Goal: Book appointment/travel/reservation

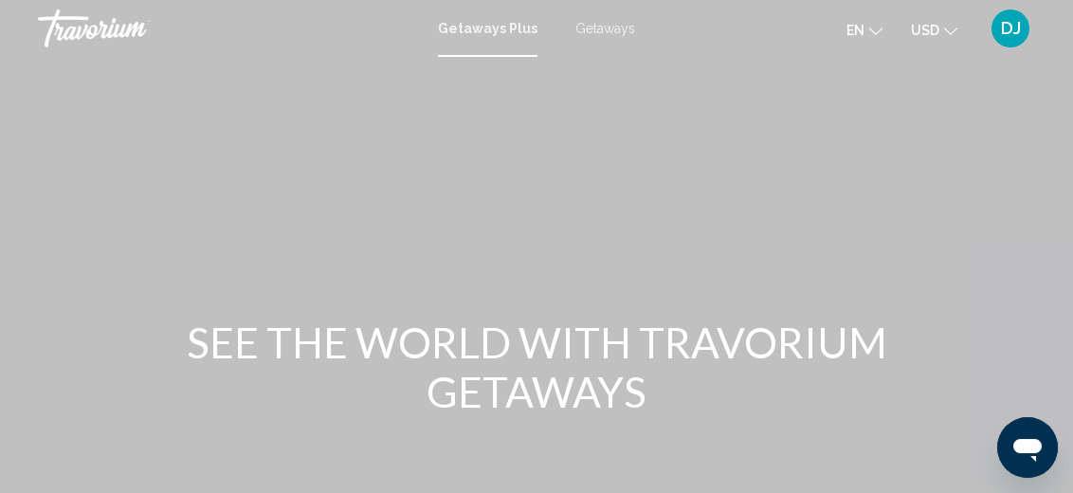
click at [490, 46] on div "Getaways Plus Getaways en English Español Français Italiano Português русский U…" at bounding box center [536, 29] width 1073 height 40
click at [496, 29] on span "Getaways Plus" at bounding box center [488, 28] width 100 height 15
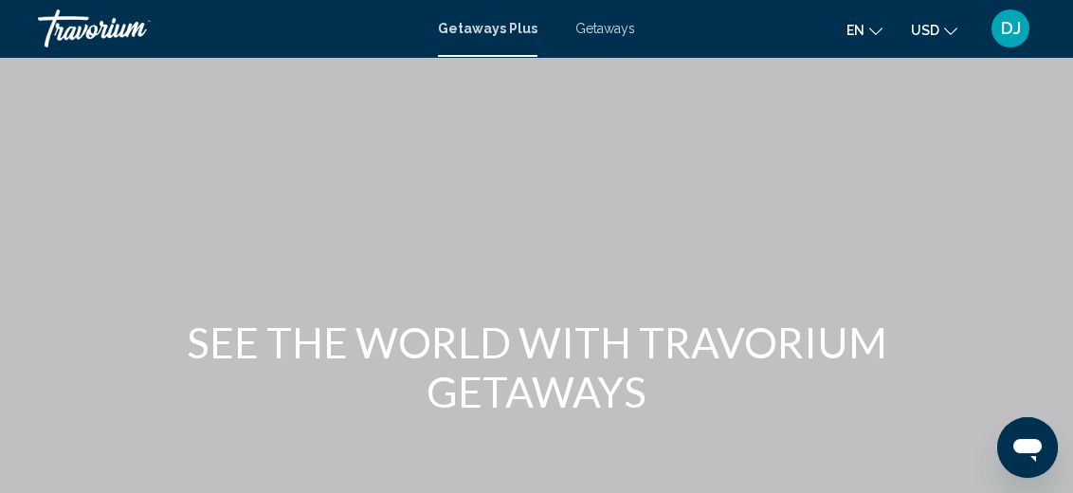
scroll to position [284, 0]
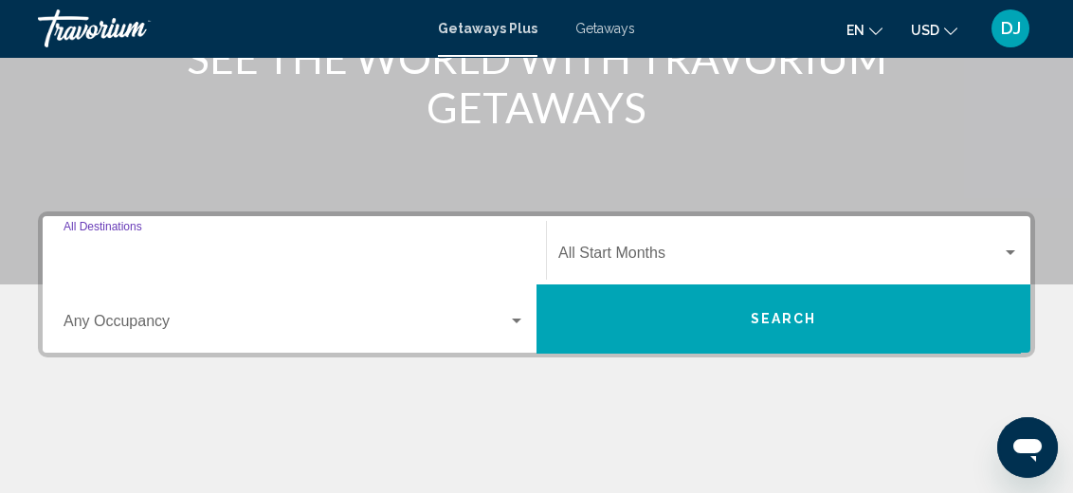
click at [221, 255] on input "Destination All Destinations" at bounding box center [295, 256] width 462 height 17
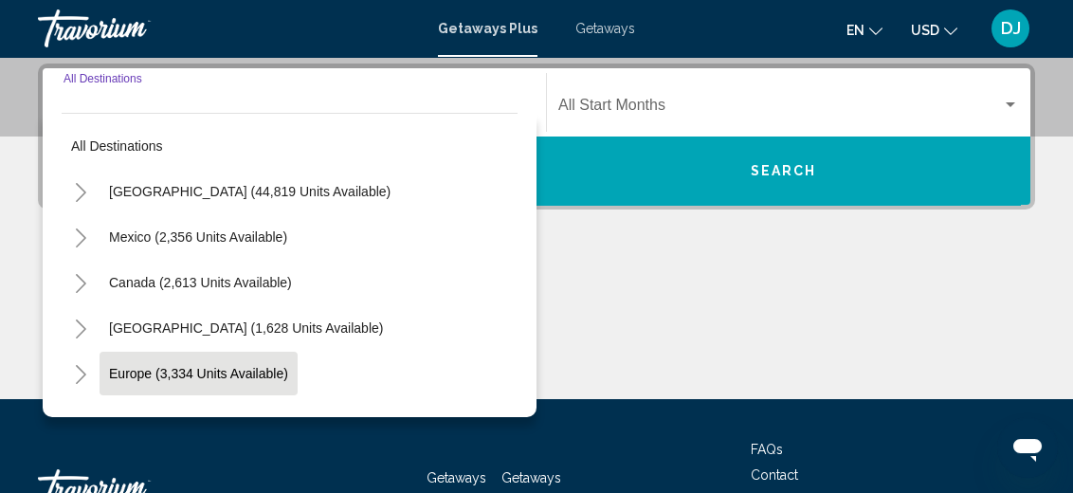
scroll to position [190, 0]
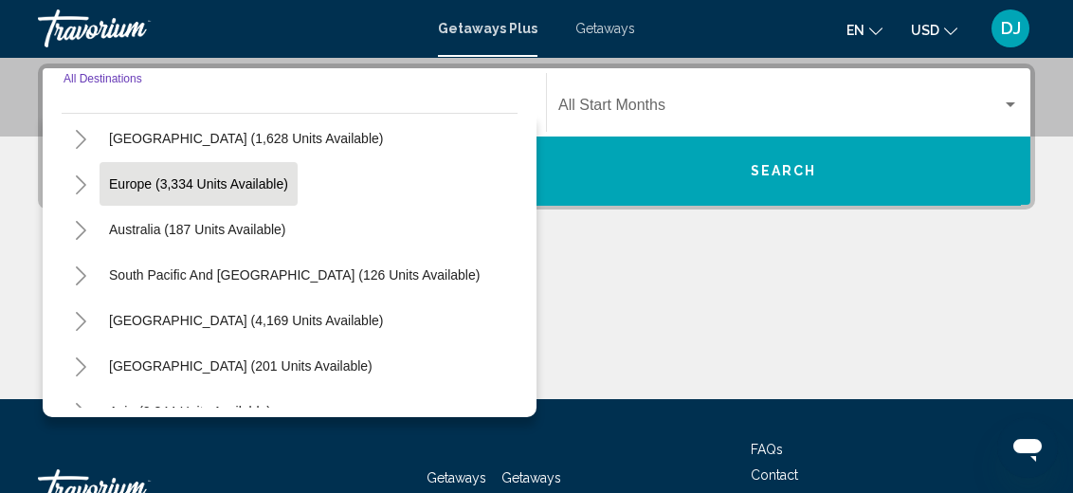
click at [219, 182] on span "Europe (3,334 units available)" at bounding box center [198, 183] width 179 height 15
type input "**********"
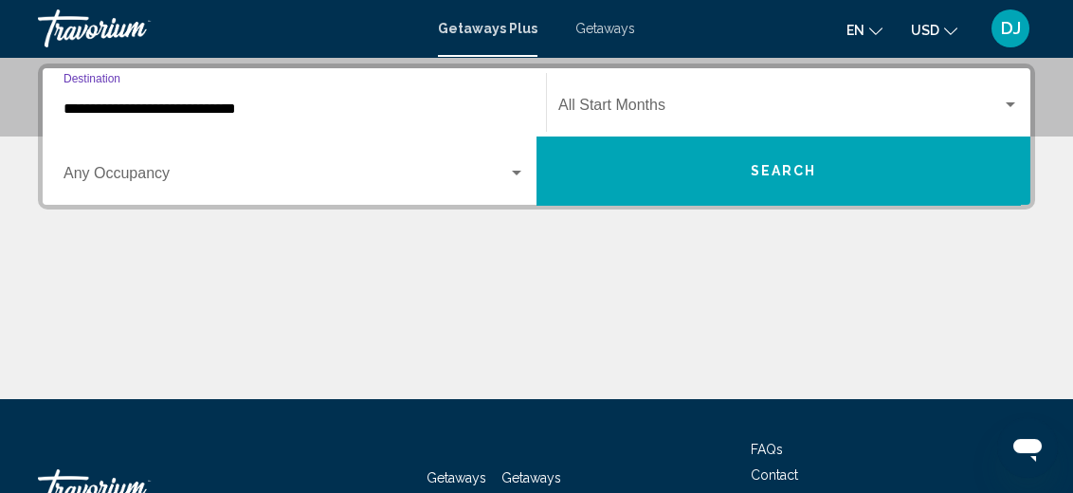
click at [518, 168] on div "Search widget" at bounding box center [516, 173] width 17 height 15
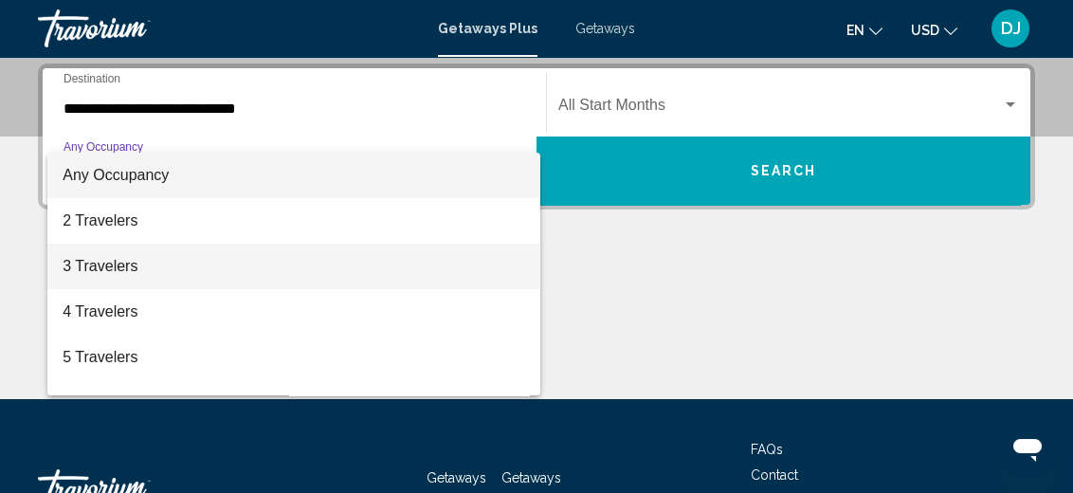
click at [134, 267] on span "3 Travelers" at bounding box center [294, 267] width 463 height 46
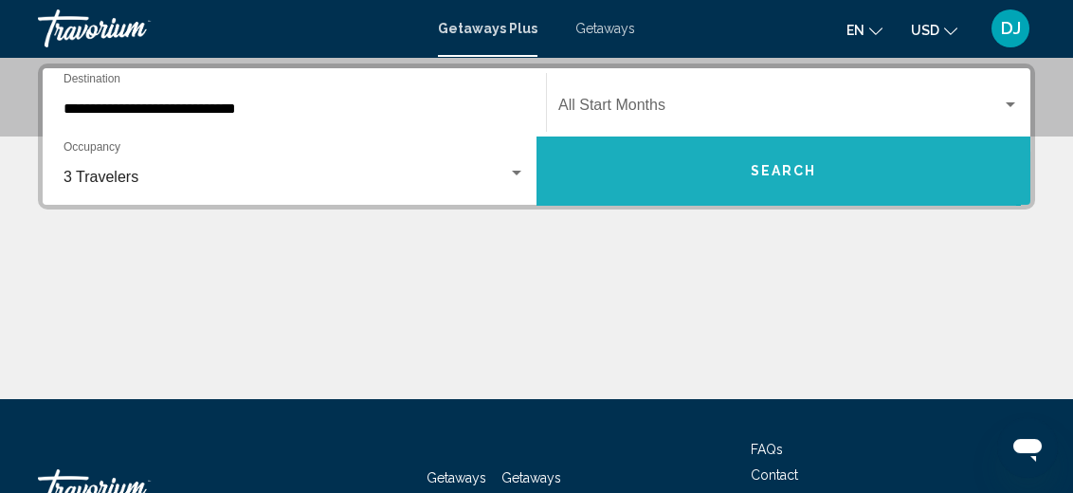
click at [794, 168] on span "Search" at bounding box center [784, 171] width 66 height 15
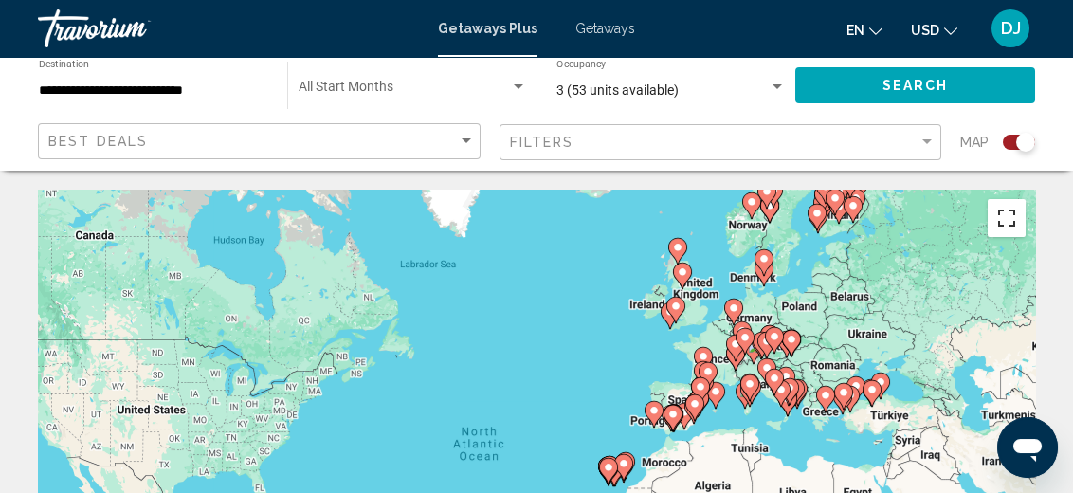
click at [1006, 229] on button "Toggle fullscreen view" at bounding box center [1007, 218] width 38 height 38
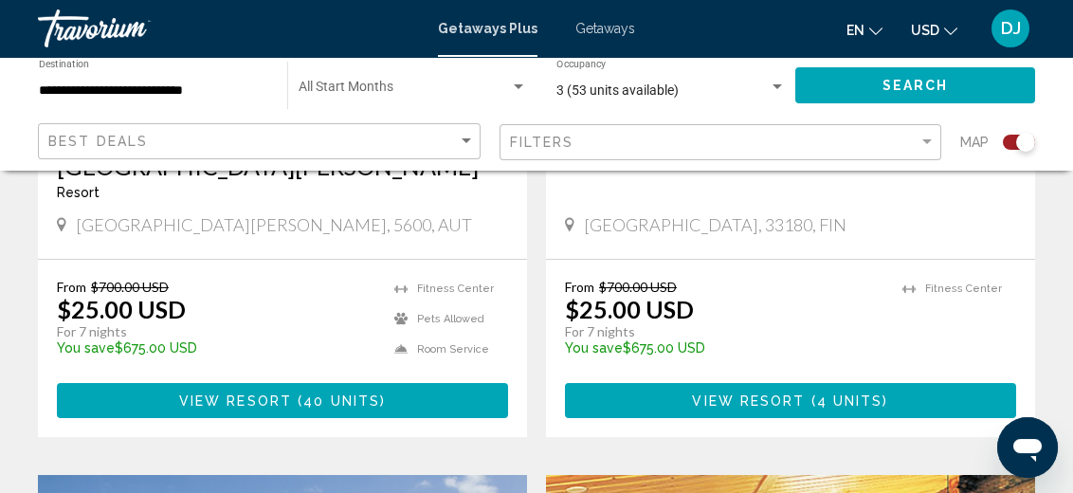
scroll to position [948, 0]
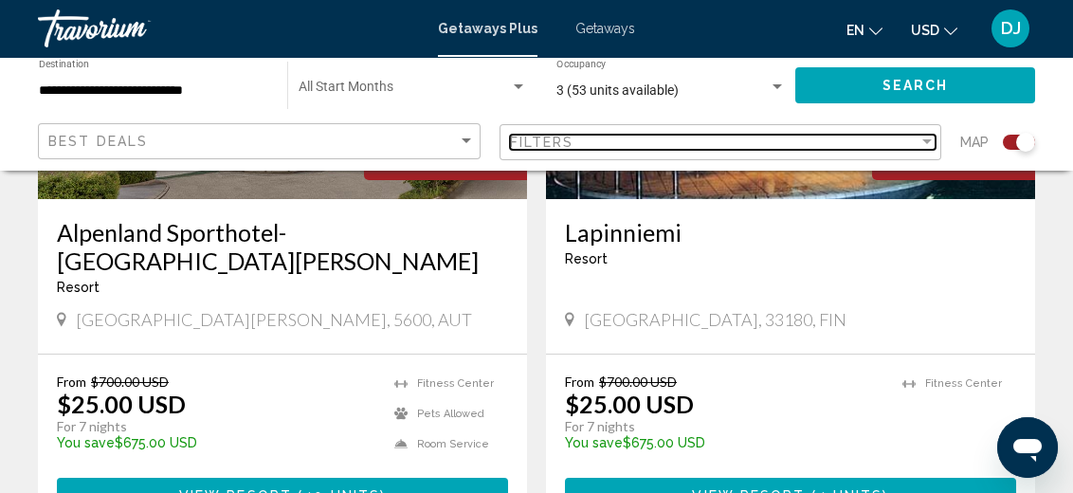
click at [923, 139] on div "Filter" at bounding box center [927, 142] width 17 height 15
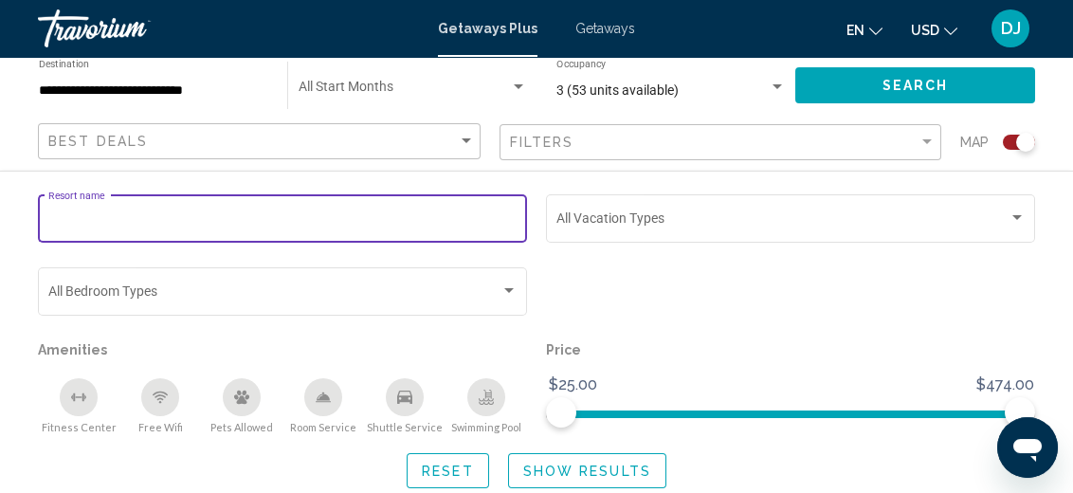
click at [420, 228] on input "Resort name" at bounding box center [282, 221] width 469 height 15
type input "*****"
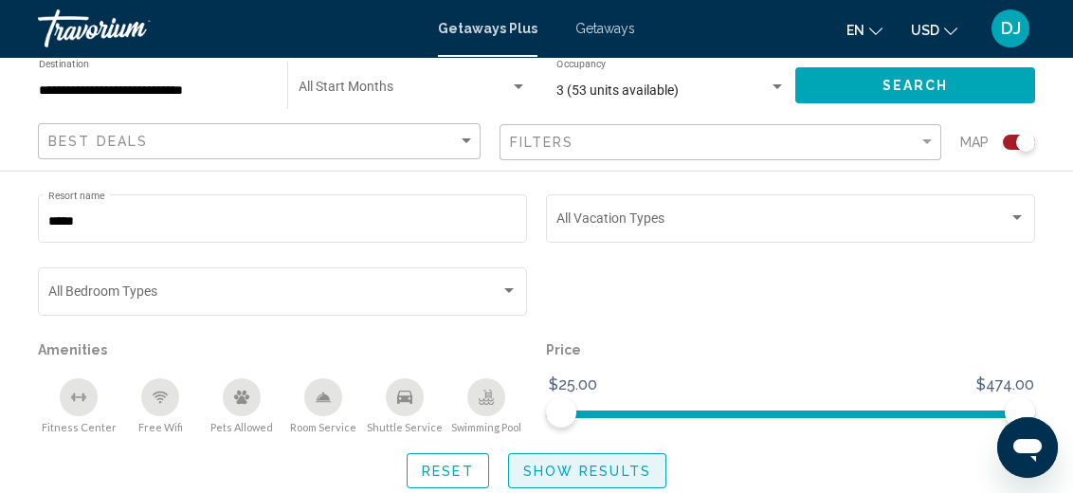
click at [571, 464] on span "Show Results" at bounding box center [587, 471] width 128 height 15
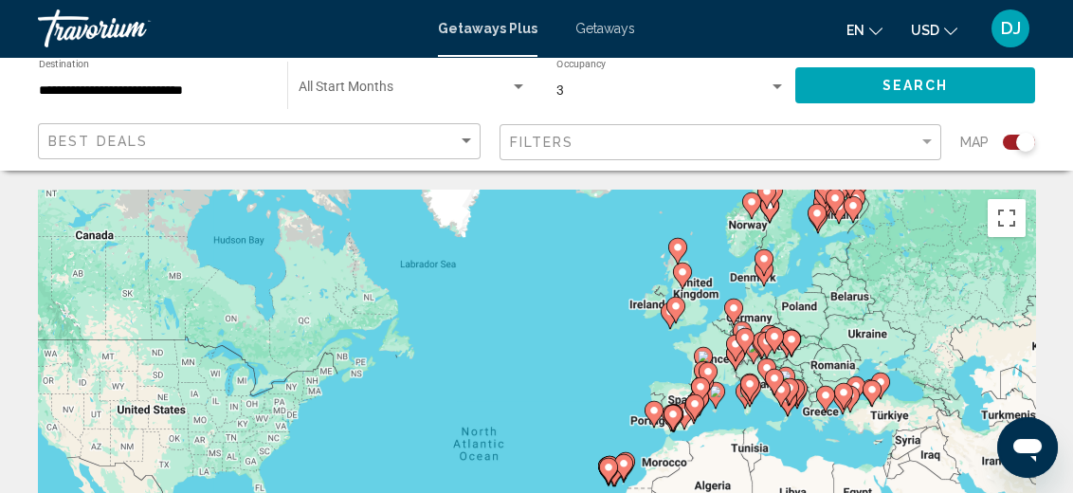
click at [586, 31] on span "Getaways" at bounding box center [606, 28] width 60 height 15
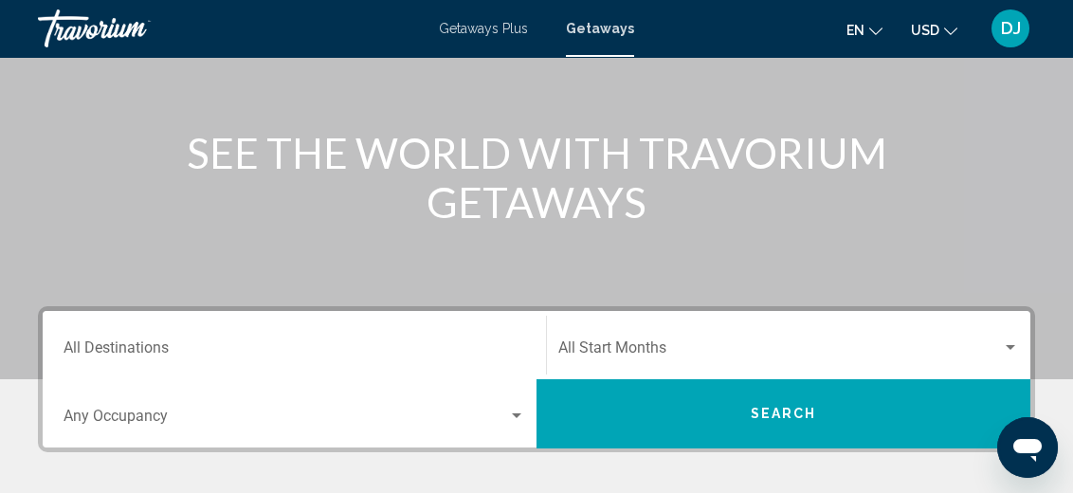
scroll to position [379, 0]
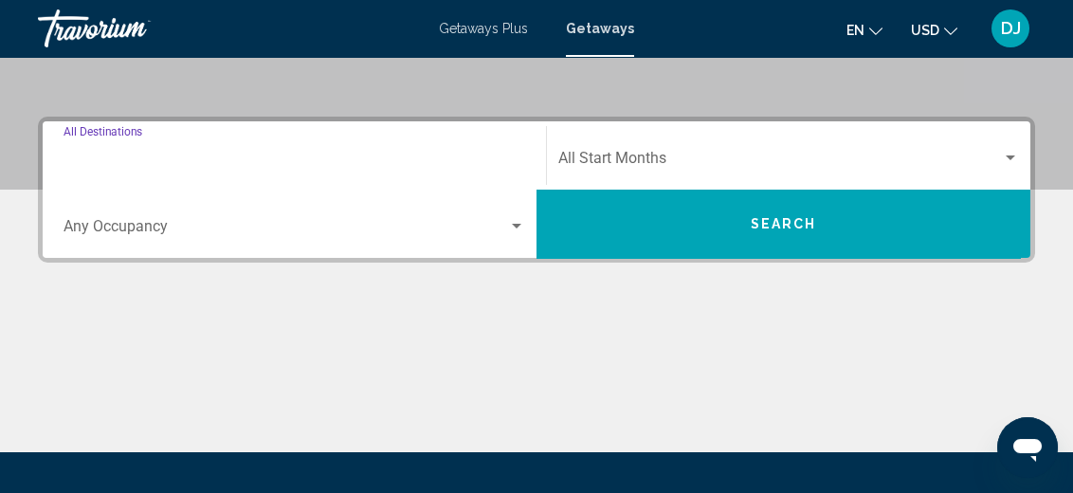
click at [169, 160] on input "Destination All Destinations" at bounding box center [295, 162] width 462 height 17
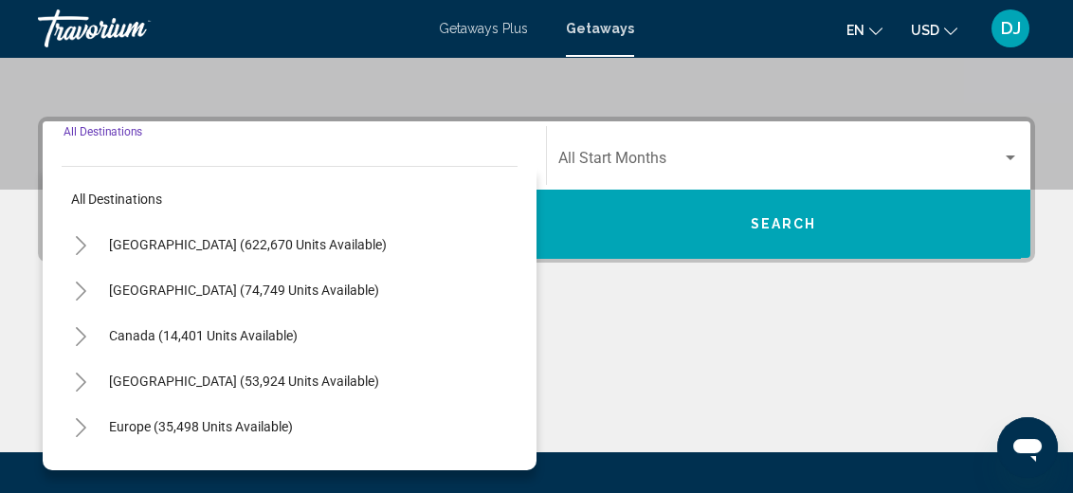
scroll to position [432, 0]
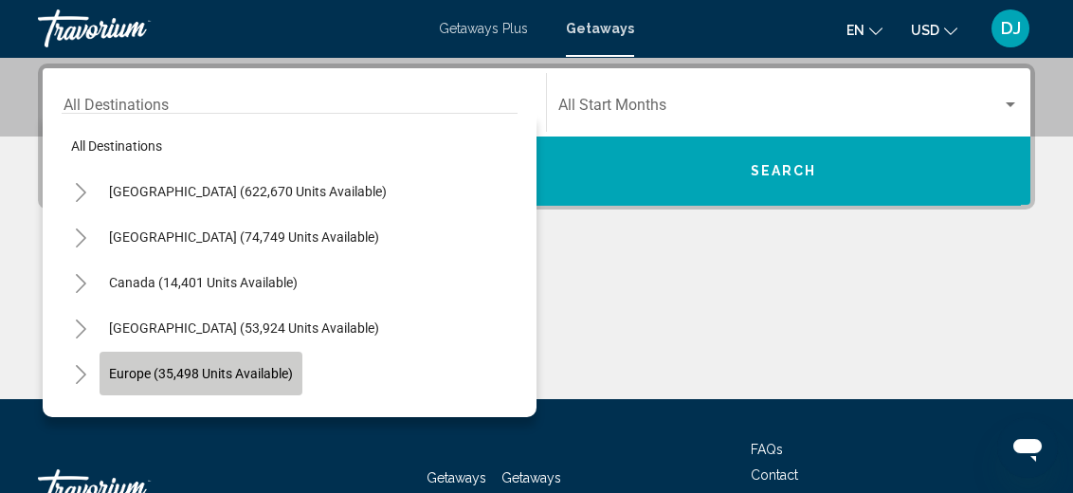
click at [141, 369] on span "Europe (35,498 units available)" at bounding box center [201, 373] width 184 height 15
type input "**********"
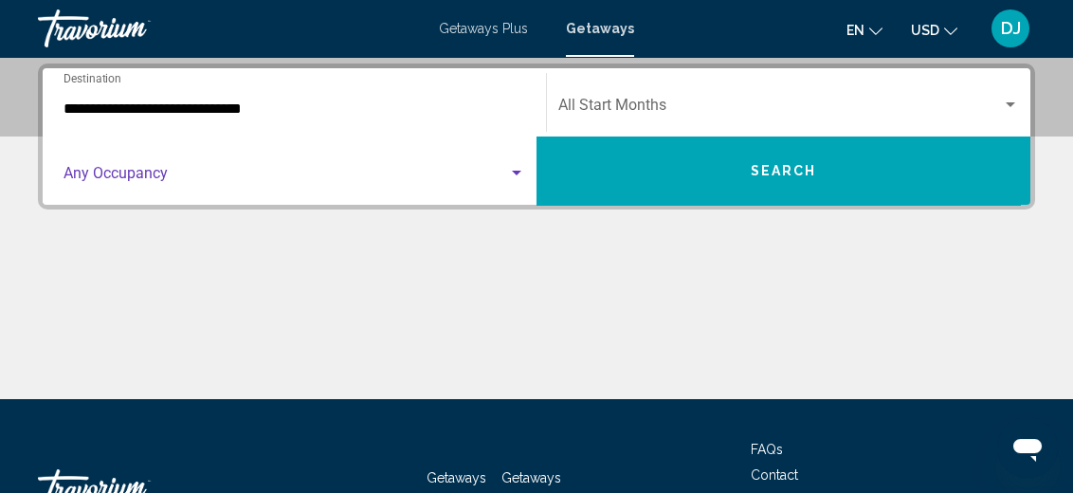
click at [517, 168] on div "Search widget" at bounding box center [516, 173] width 17 height 15
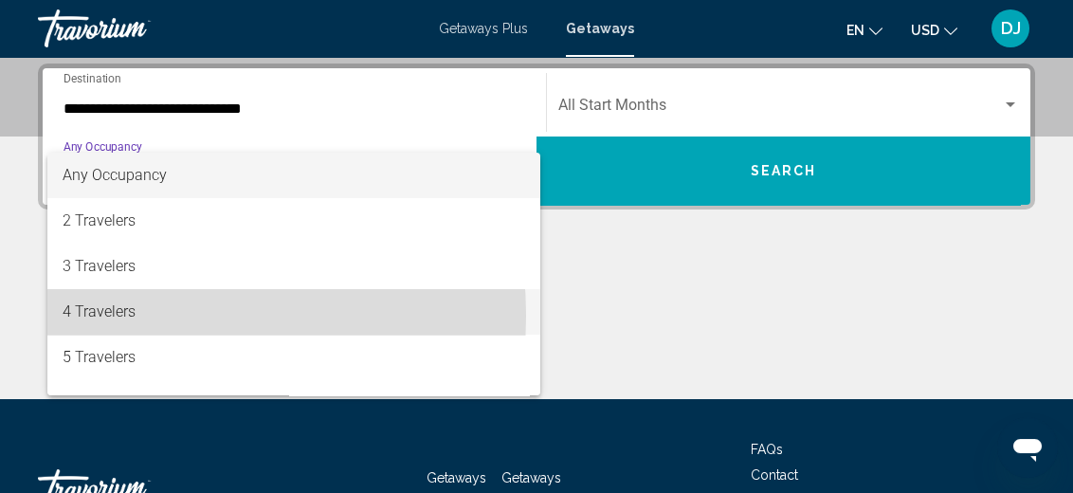
click at [102, 316] on span "4 Travelers" at bounding box center [294, 312] width 463 height 46
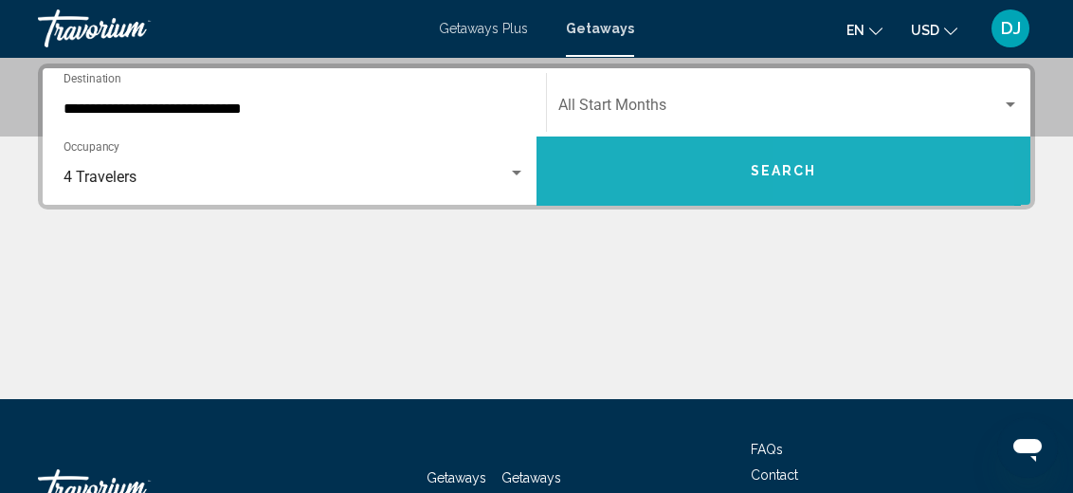
click at [822, 153] on button "Search" at bounding box center [784, 171] width 494 height 68
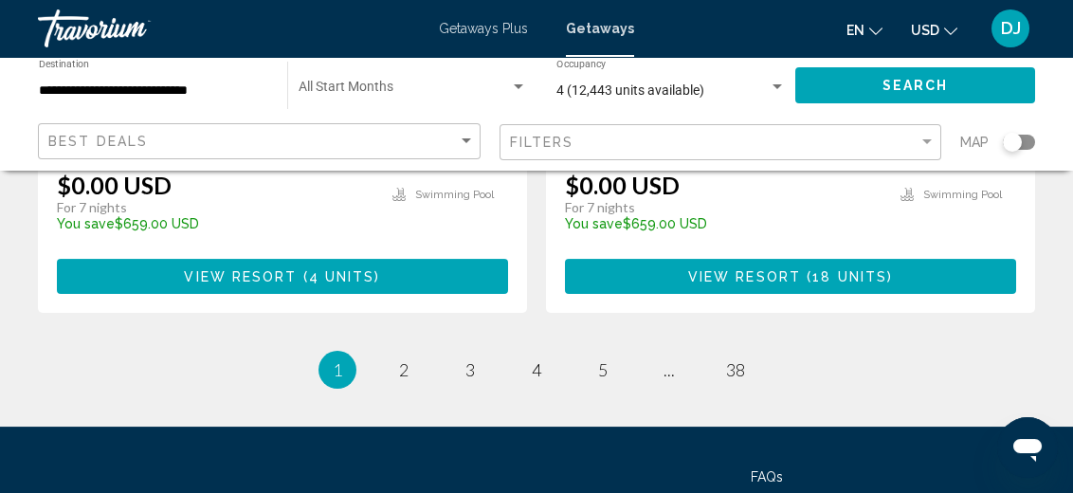
scroll to position [3942, 0]
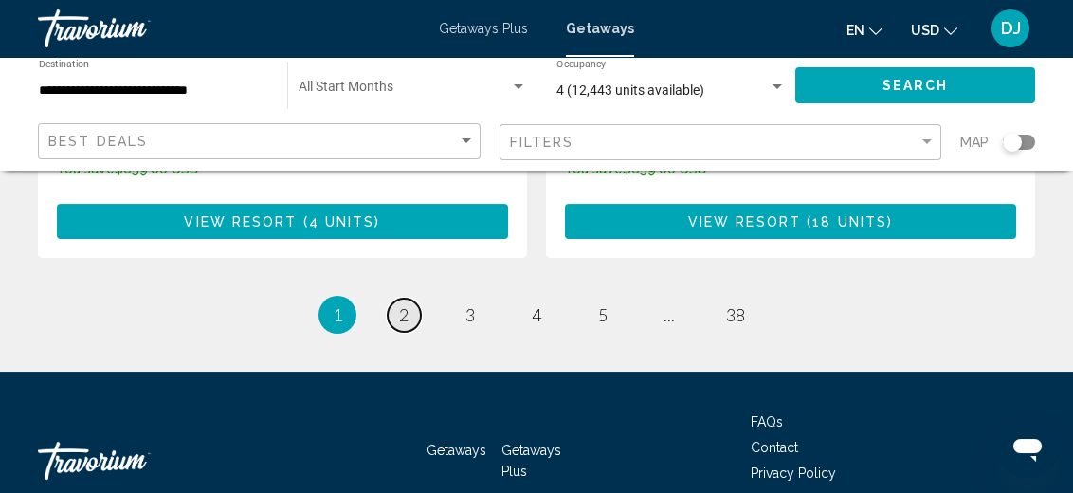
click at [406, 304] on span "2" at bounding box center [403, 314] width 9 height 21
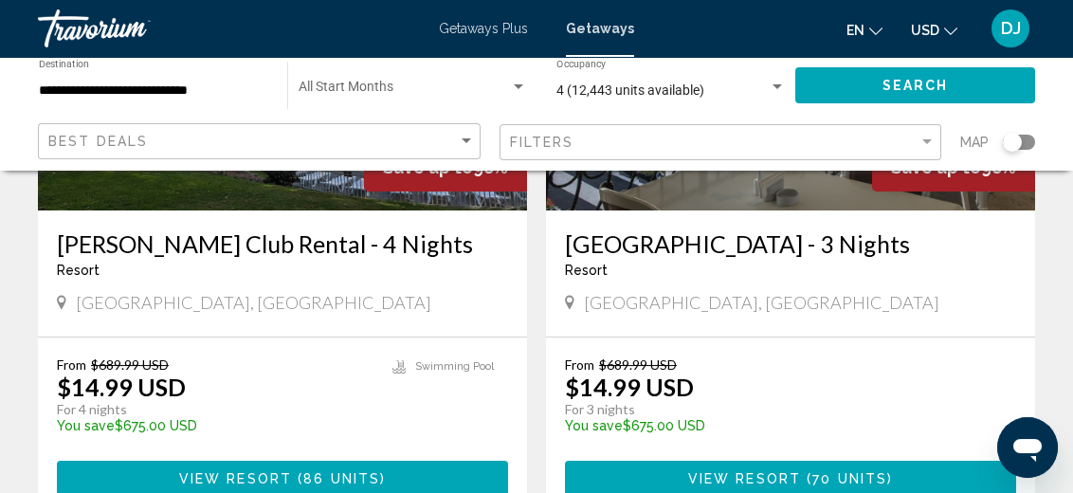
scroll to position [3752, 0]
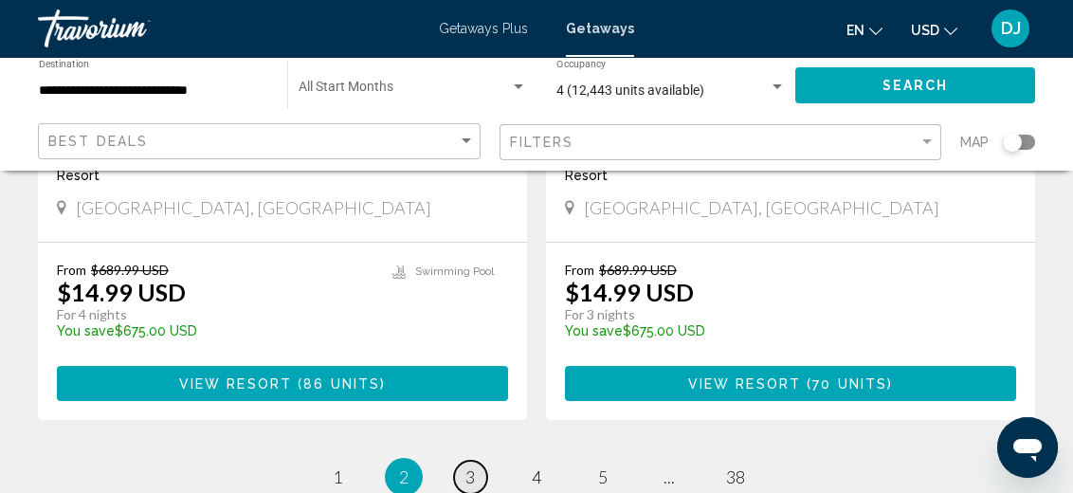
click at [473, 466] on span "3" at bounding box center [470, 476] width 9 height 21
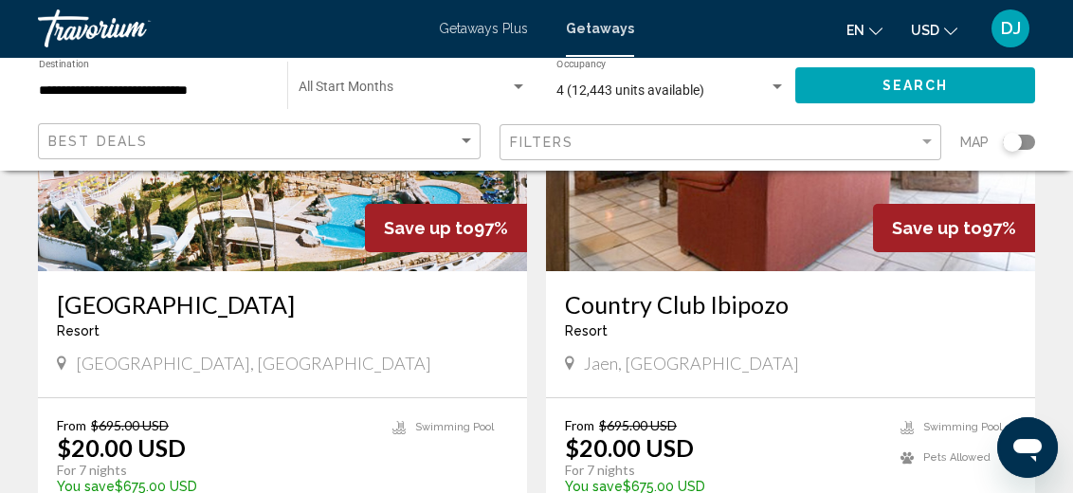
scroll to position [2370, 0]
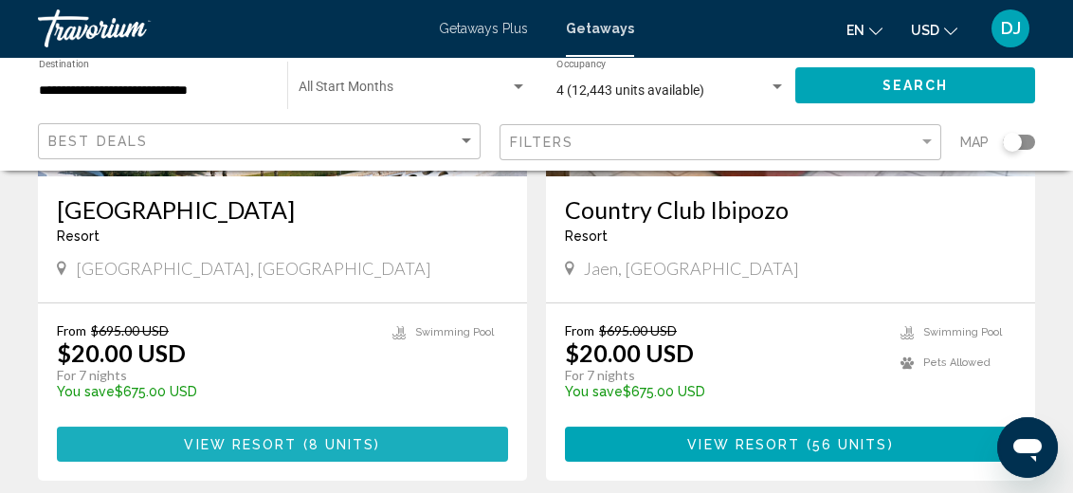
click at [284, 437] on span "View Resort" at bounding box center [240, 444] width 113 height 15
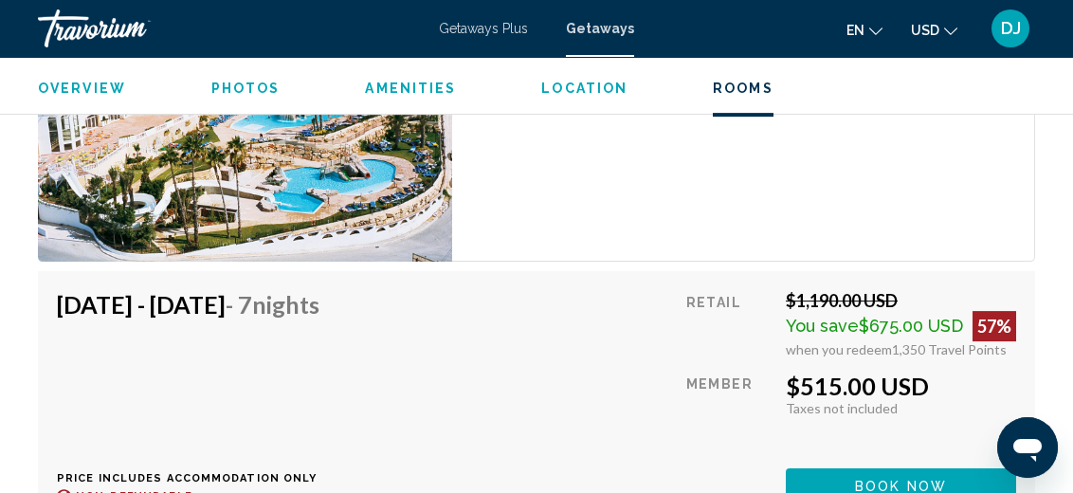
scroll to position [5838, 0]
